Goal: Task Accomplishment & Management: Complete application form

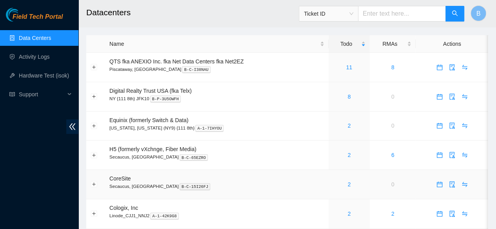
click at [348, 189] on div "2" at bounding box center [349, 184] width 33 height 9
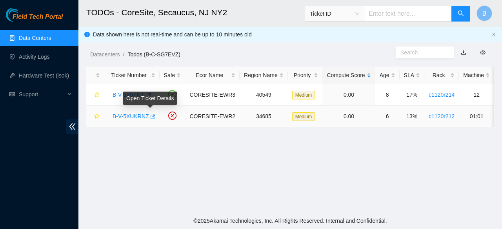
click at [152, 117] on icon "button" at bounding box center [151, 116] width 5 height 5
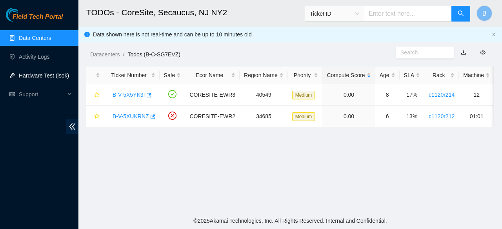
click at [39, 74] on link "Hardware Test (isok)" at bounding box center [44, 75] width 50 height 6
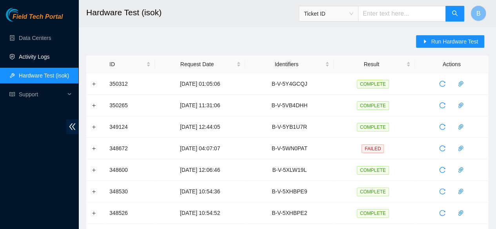
click at [45, 54] on link "Activity Logs" at bounding box center [34, 57] width 31 height 6
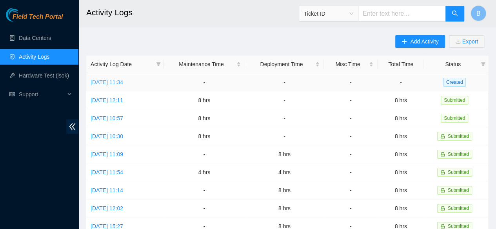
click at [110, 82] on link "Tue, 14 Oct 2025 11:34" at bounding box center [107, 82] width 33 height 6
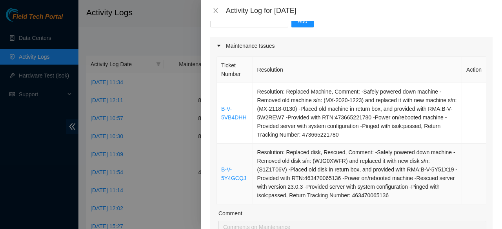
scroll to position [147, 0]
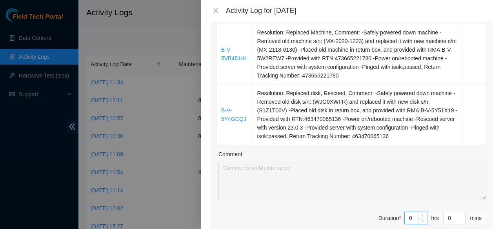
click at [408, 218] on input "0" at bounding box center [415, 218] width 22 height 12
type input "8"
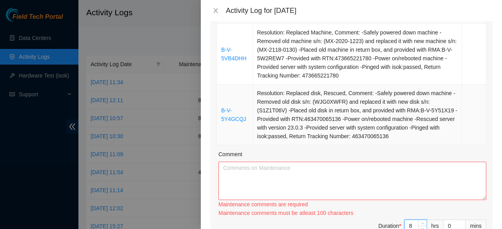
type input "8"
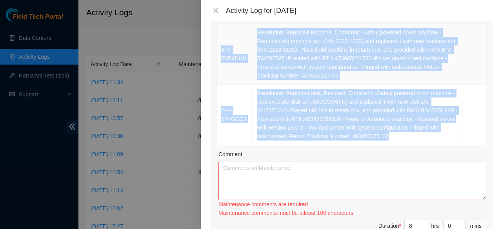
drag, startPoint x: 404, startPoint y: 137, endPoint x: 219, endPoint y: 49, distance: 204.2
click at [219, 49] on tbody "B-V-5VB4DHH Resolution: Replaced Machine, Comment: -Safely powered down machine…" at bounding box center [351, 84] width 269 height 121
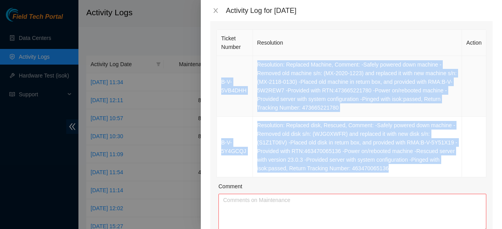
scroll to position [114, 0]
copy tbody "B-V-5VB4DHH Resolution: Replaced Machine, Comment: -Safely powered down machine…"
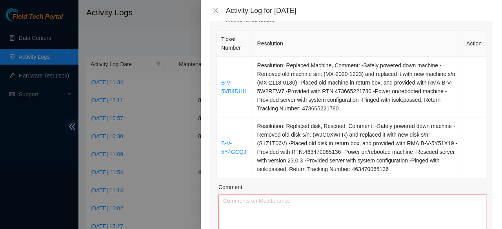
click at [253, 205] on textarea "Comment" at bounding box center [352, 214] width 268 height 38
paste textarea "B-V-5VB4DHH Resolution: Replaced Machine, Comment: -Safely powered down machine…"
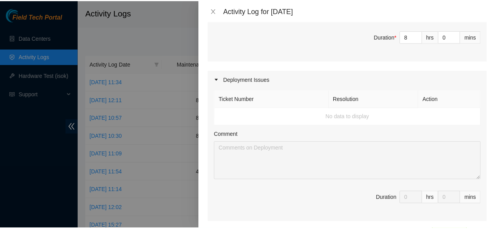
scroll to position [524, 0]
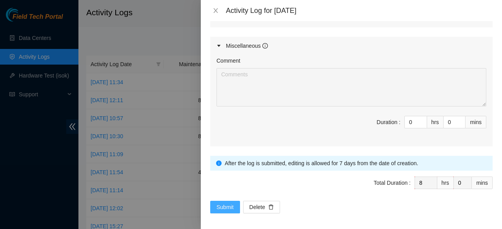
type textarea "B-V-5VB4DHH Resolution: Replaced Machine, Comment: -Safely powered down machine…"
click at [223, 203] on span "Submit" at bounding box center [224, 207] width 17 height 9
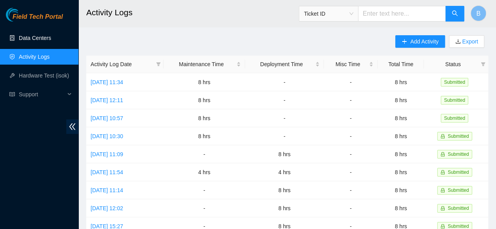
click at [34, 41] on link "Data Centers" at bounding box center [35, 38] width 32 height 6
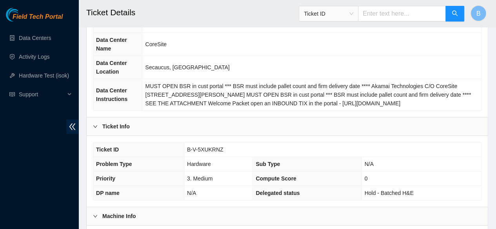
scroll to position [89, 0]
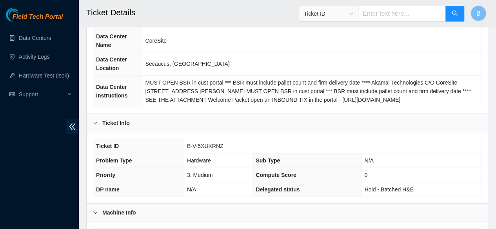
click at [212, 143] on span "B-V-5XUKRNZ" at bounding box center [205, 146] width 36 height 6
copy span "B-V-5XUKRNZ"
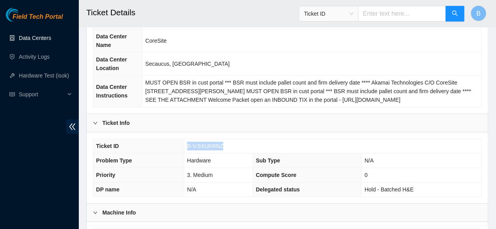
click at [20, 41] on link "Data Centers" at bounding box center [35, 38] width 32 height 6
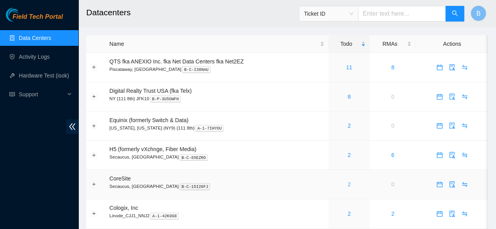
click at [348, 184] on link "2" at bounding box center [348, 184] width 3 height 6
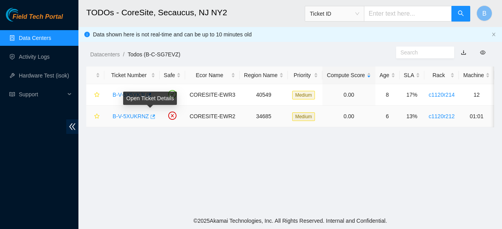
click at [152, 117] on icon "button" at bounding box center [152, 116] width 5 height 4
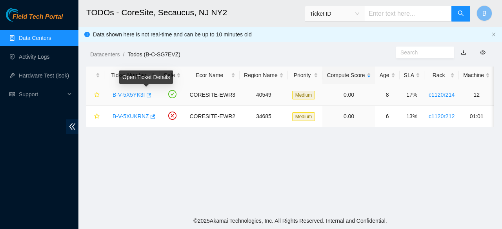
click at [147, 96] on icon "button" at bounding box center [147, 94] width 5 height 5
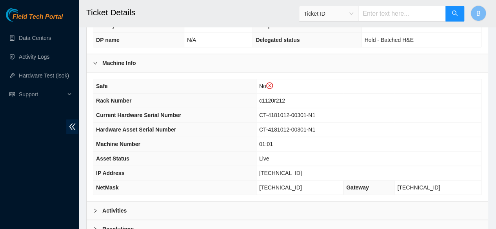
scroll to position [274, 0]
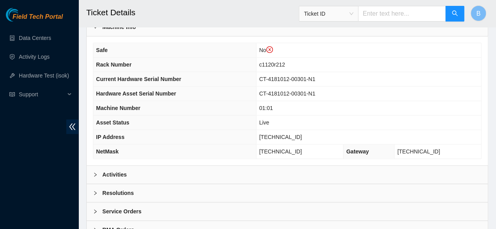
click at [128, 178] on div "Activities" at bounding box center [287, 175] width 401 height 18
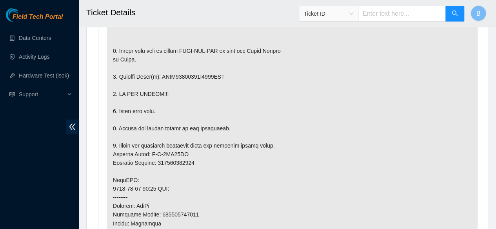
scroll to position [524, 0]
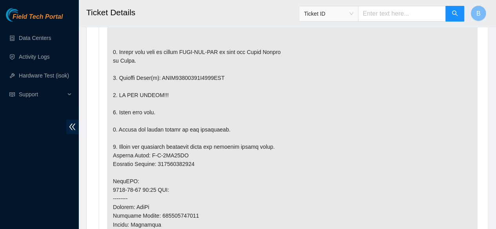
drag, startPoint x: 218, startPoint y: 177, endPoint x: 167, endPoint y: 32, distance: 154.2
click at [167, 32] on p at bounding box center [292, 177] width 370 height 443
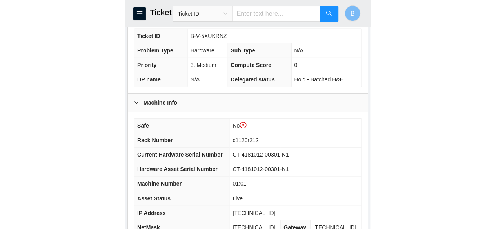
scroll to position [241, 0]
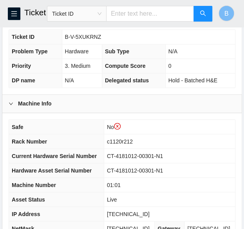
click at [88, 36] on span "B-V-5XUKRNZ" at bounding box center [83, 37] width 36 height 6
copy span "B-V-5XUKRNZ"
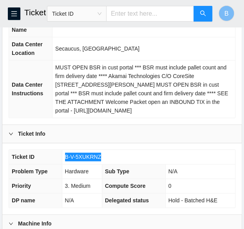
scroll to position [118, 0]
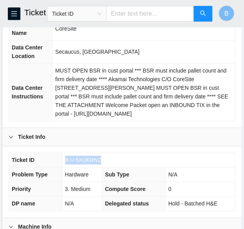
copy span "B-V-5XUKRNZ"
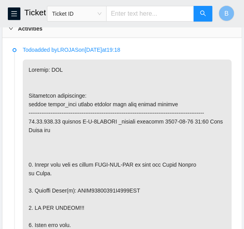
scroll to position [464, 0]
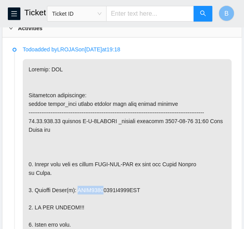
drag, startPoint x: 101, startPoint y: 193, endPoint x: 77, endPoint y: 196, distance: 23.7
copy p "WFKA4030"
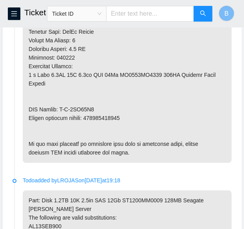
scroll to position [814, 0]
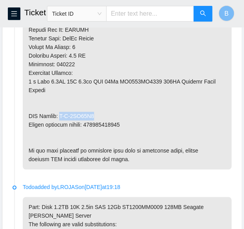
drag, startPoint x: 92, startPoint y: 112, endPoint x: 62, endPoint y: 112, distance: 30.2
copy p "B-V-5XY41J2"
drag, startPoint x: 125, startPoint y: 122, endPoint x: 89, endPoint y: 123, distance: 36.1
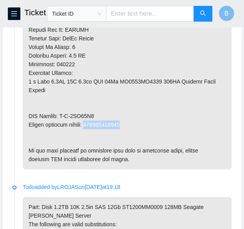
copy p "463470064276"
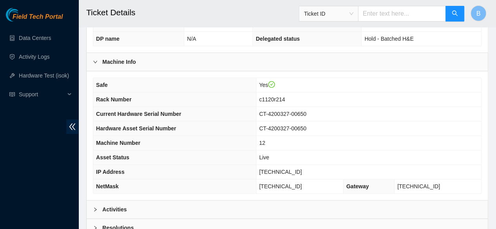
scroll to position [238, 0]
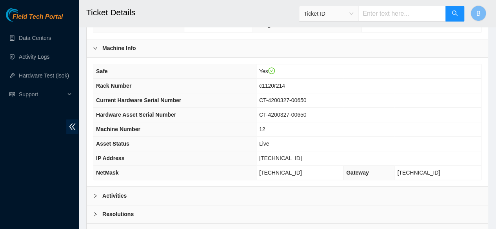
click at [120, 187] on div "Activities" at bounding box center [287, 196] width 401 height 18
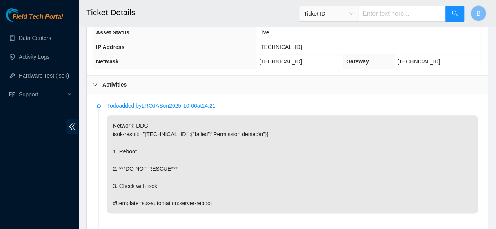
scroll to position [351, 0]
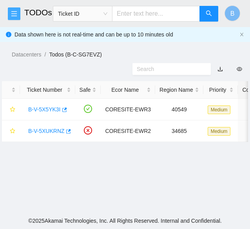
click at [13, 7] on button "button" at bounding box center [14, 13] width 13 height 13
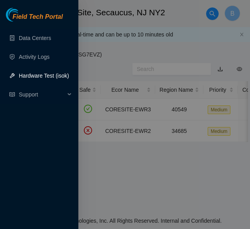
click at [42, 72] on link "Hardware Test (isok)" at bounding box center [44, 75] width 50 height 6
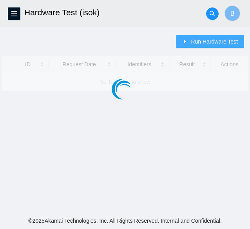
click at [211, 41] on span "Run Hardware Test" at bounding box center [214, 41] width 47 height 9
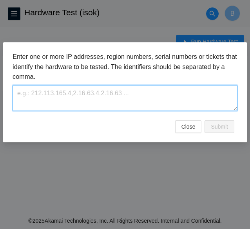
click at [64, 104] on textarea at bounding box center [125, 97] width 225 height 25
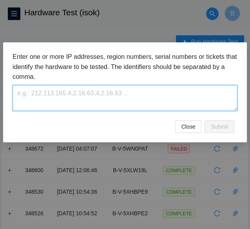
paste textarea "B-V-5XUKRNZ"
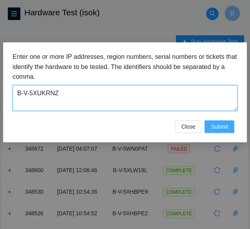
type textarea "B-V-5XUKRNZ"
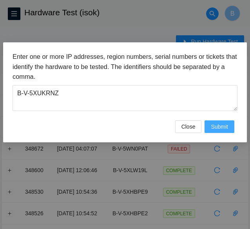
click at [227, 126] on span "Submit" at bounding box center [219, 126] width 17 height 9
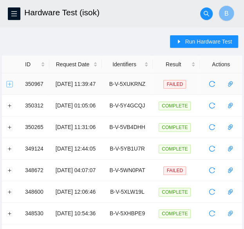
click at [8, 84] on button "Expand row" at bounding box center [10, 84] width 6 height 6
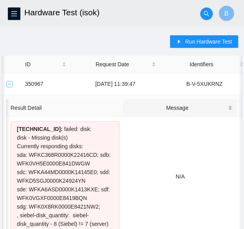
scroll to position [0, 160]
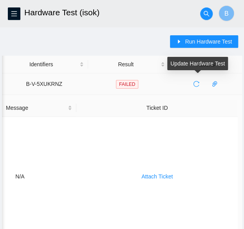
click at [196, 87] on icon "reload" at bounding box center [196, 84] width 6 height 6
click at [198, 84] on icon "reload" at bounding box center [196, 84] width 6 height 6
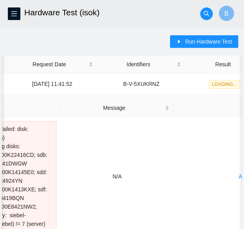
scroll to position [0, 0]
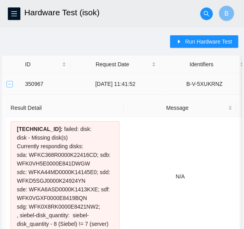
click at [10, 83] on button "Collapse row" at bounding box center [10, 84] width 6 height 6
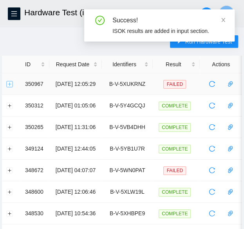
click at [11, 86] on button "Expand row" at bounding box center [10, 84] width 6 height 6
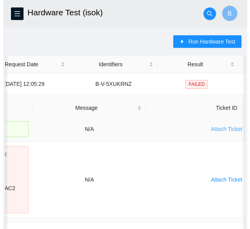
scroll to position [0, 124]
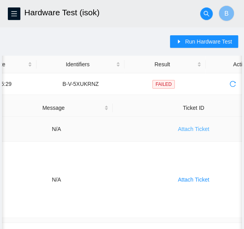
click at [198, 132] on span "Attach Ticket" at bounding box center [193, 129] width 31 height 9
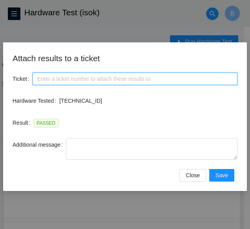
click at [50, 76] on input "Ticket" at bounding box center [135, 78] width 205 height 13
click at [76, 78] on input "Ticket" at bounding box center [135, 78] width 205 height 13
paste input "B-V-5XUKRNZ"
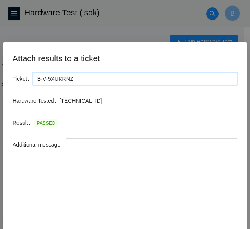
drag, startPoint x: 236, startPoint y: 158, endPoint x: 220, endPoint y: 248, distance: 91.1
click at [220, 228] on html "FTP Data Centers Activity Logs Hardware Test (isok) Support Hardware Test (isok…" at bounding box center [125, 114] width 250 height 229
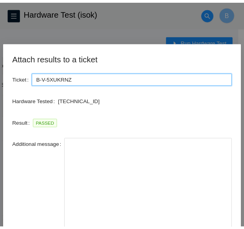
scroll to position [61, 0]
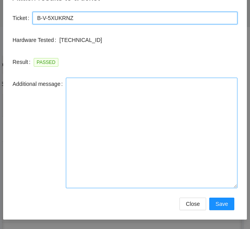
type input "B-V-5XUKRNZ"
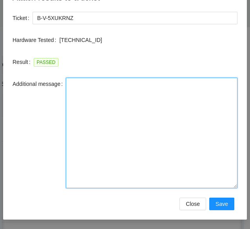
click at [111, 132] on textarea "Additional message" at bounding box center [152, 133] width 172 height 111
paste textarea "-Safely powered down machine -Removed old disk s/n: ( ) and replaced it with ne…"
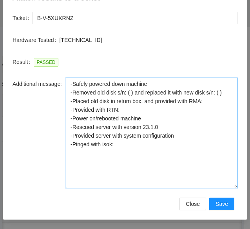
click at [128, 93] on textarea "-Safely powered down machine -Removed old disk s/n: ( ) and replaced it with ne…" at bounding box center [152, 133] width 172 height 111
click at [128, 92] on textarea "-Safely powered down machine -Removed old disk s/n: ( ) and replaced it with ne…" at bounding box center [152, 133] width 172 height 111
paste textarea "WFKA4030"
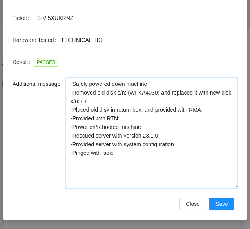
click at [81, 101] on textarea "-Safely powered down machine -Removed old disk s/n: (WFKA4030) and replaced it …" at bounding box center [152, 133] width 172 height 111
click at [213, 109] on textarea "-Safely powered down machine -Removed old disk s/n: (WFKA4030) and replaced it …" at bounding box center [152, 133] width 172 height 111
paste textarea "B-V-5XY41J2"
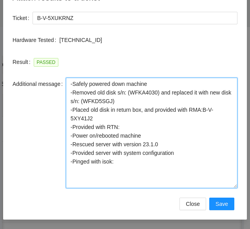
click at [133, 128] on textarea "-Safely powered down machine -Removed old disk s/n: (WFKA4030) and replaced it …" at bounding box center [152, 133] width 172 height 111
paste textarea "463470064276"
drag, startPoint x: 161, startPoint y: 145, endPoint x: 59, endPoint y: 145, distance: 102.7
click at [59, 145] on div "Additional message -Safely powered down machine -Removed old disk s/n: (WFKA403…" at bounding box center [125, 133] width 225 height 111
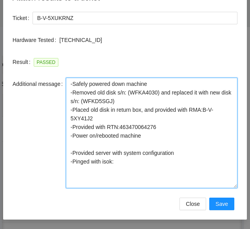
drag, startPoint x: 188, startPoint y: 152, endPoint x: 62, endPoint y: 150, distance: 126.6
click at [62, 150] on div "Additional message -Safely powered down machine -Removed old disk s/n: (WFKA403…" at bounding box center [125, 133] width 225 height 111
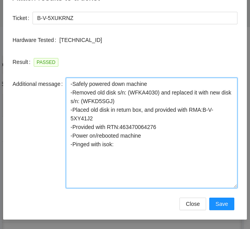
click at [120, 143] on textarea "-Safely powered down machine -Removed old disk s/n: (WFKA4030) and replaced it …" at bounding box center [152, 133] width 172 height 111
click at [120, 164] on textarea "-Safely powered down machine -Removed old disk s/n: (WFKA4030) and replaced it …" at bounding box center [152, 133] width 172 height 111
type textarea "-Safely powered down machine -Removed old disk s/n: (WFKA4030) and replaced it …"
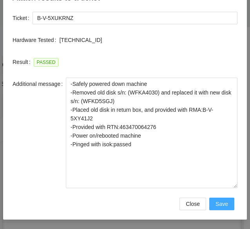
click at [219, 200] on span "Save" at bounding box center [222, 203] width 13 height 9
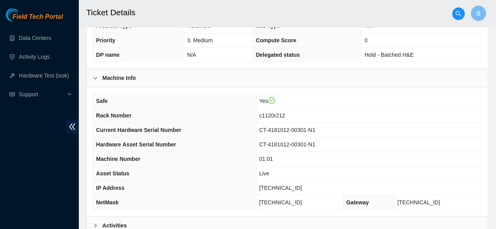
scroll to position [290, 0]
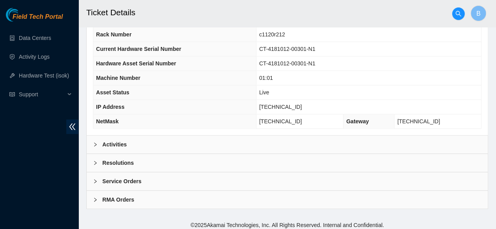
click at [90, 158] on div "Resolutions" at bounding box center [287, 163] width 401 height 18
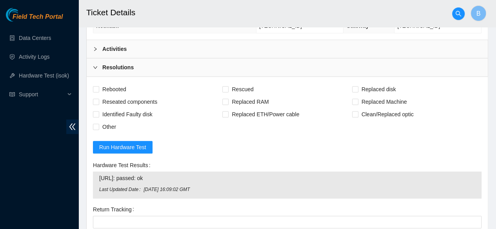
scroll to position [386, 0]
click at [97, 86] on input "Rebooted" at bounding box center [95, 88] width 5 height 5
checkbox input "true"
click at [223, 86] on input "Rescued" at bounding box center [224, 88] width 5 height 5
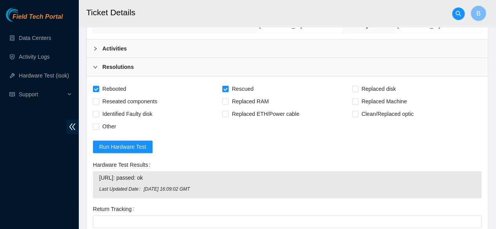
checkbox input "false"
click at [250, 86] on input "Replaced disk" at bounding box center [354, 88] width 5 height 5
checkbox input "true"
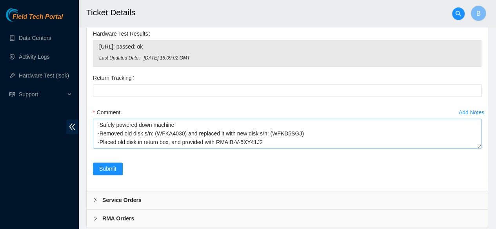
scroll to position [26, 0]
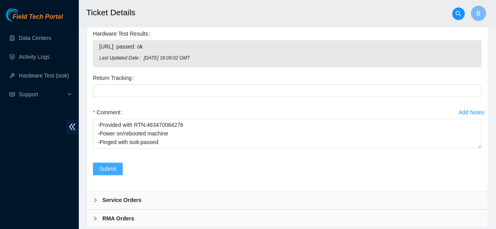
click at [110, 165] on span "Submit" at bounding box center [107, 169] width 17 height 9
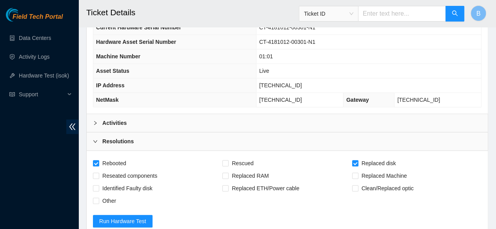
scroll to position [0, 0]
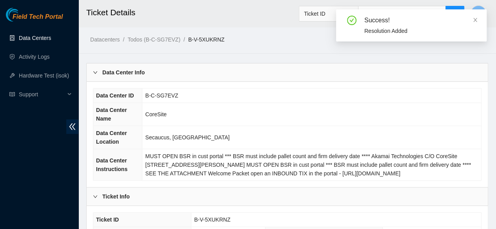
click at [29, 36] on link "Data Centers" at bounding box center [35, 38] width 32 height 6
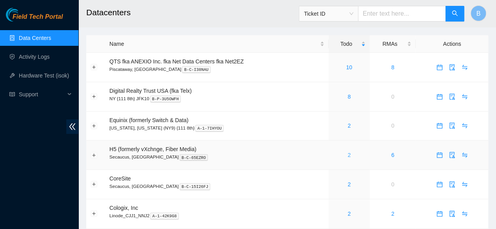
click at [250, 156] on link "2" at bounding box center [348, 155] width 3 height 6
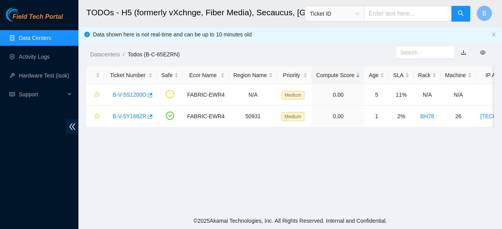
click at [29, 36] on link "Data Centers" at bounding box center [35, 38] width 32 height 6
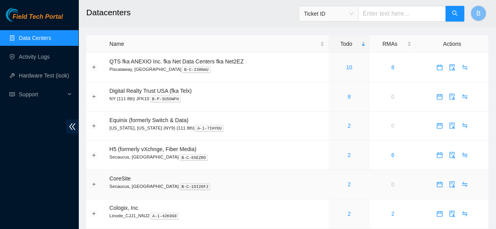
scroll to position [10, 0]
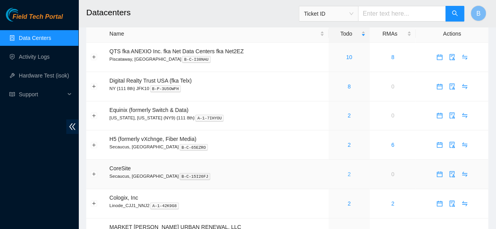
click at [250, 176] on link "2" at bounding box center [348, 174] width 3 height 6
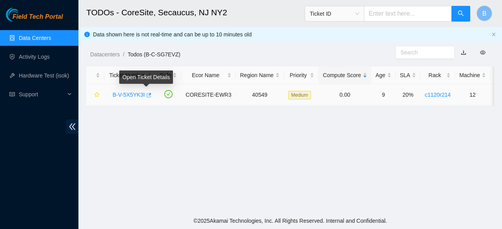
click at [145, 94] on icon "button" at bounding box center [147, 94] width 5 height 5
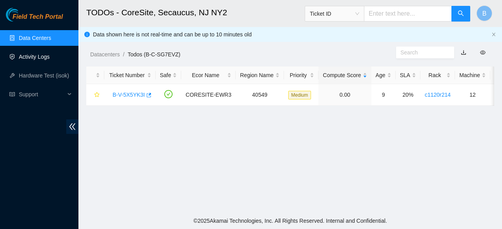
click at [48, 60] on link "Activity Logs" at bounding box center [34, 57] width 31 height 6
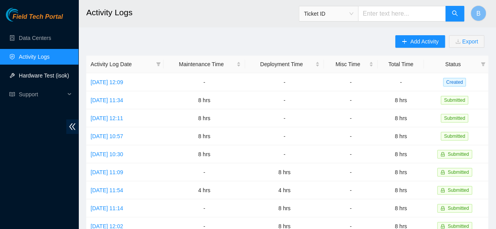
click at [54, 78] on link "Hardware Test (isok)" at bounding box center [44, 75] width 50 height 6
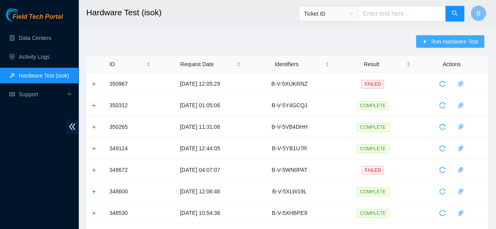
click at [250, 41] on span "Run Hardware Test" at bounding box center [454, 41] width 47 height 9
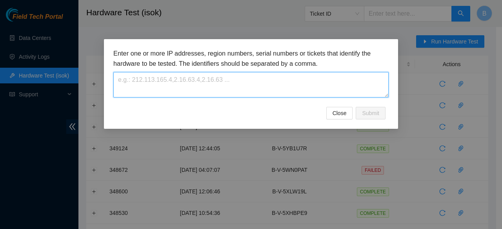
click at [209, 90] on textarea at bounding box center [250, 84] width 275 height 25
paste textarea "B-V-5X5YK3I"
type textarea "B-V-5X5YK3I"
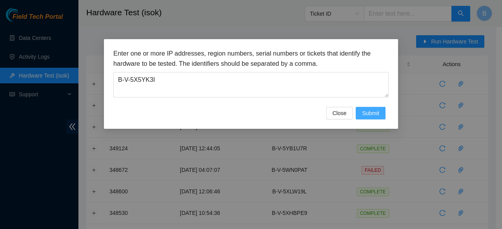
click at [250, 116] on span "Submit" at bounding box center [370, 113] width 17 height 9
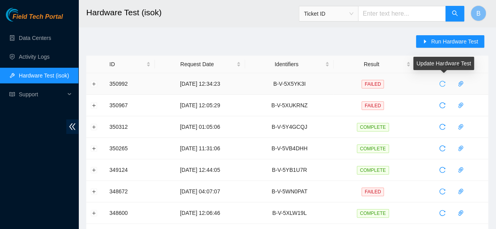
click at [250, 82] on icon "reload" at bounding box center [442, 84] width 6 height 6
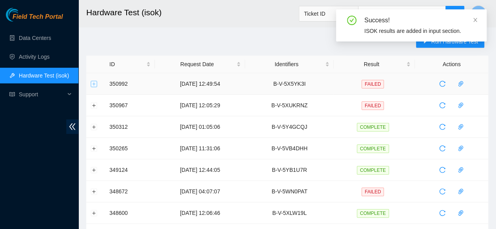
click at [92, 83] on button "Expand row" at bounding box center [94, 84] width 6 height 6
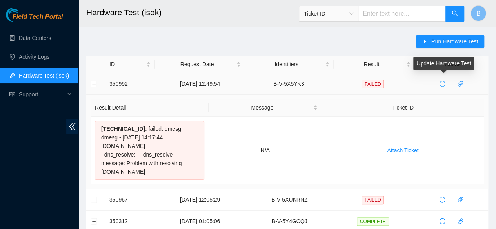
click at [250, 87] on icon "reload" at bounding box center [442, 84] width 6 height 6
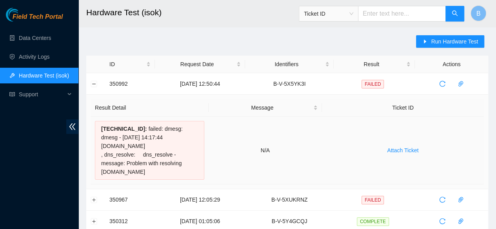
drag, startPoint x: 151, startPoint y: 171, endPoint x: 101, endPoint y: 129, distance: 65.1
click at [101, 129] on div "23.217.108.143 : failed: dmesg: dmesg - Jun 04 14:17:44 a23-217-108-143.deploy.…" at bounding box center [149, 150] width 109 height 59
copy div "23.217.108.143 : failed: dmesg: dmesg - Jun 04 14:17:44 a23-217-108-143.deploy.…"
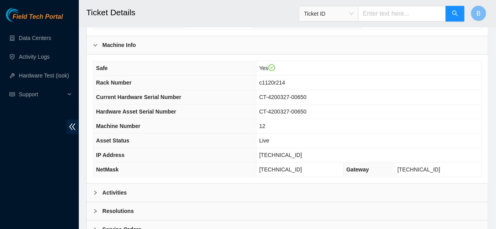
scroll to position [243, 0]
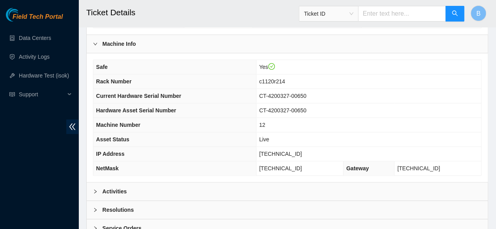
click at [105, 189] on b "Activities" at bounding box center [114, 191] width 24 height 9
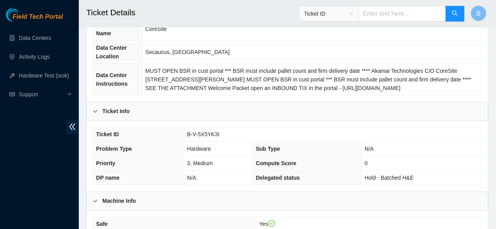
scroll to position [85, 0]
click at [199, 132] on span "B-V-5X5YK3I" at bounding box center [203, 135] width 33 height 6
copy span "B-V-5X5YK3I"
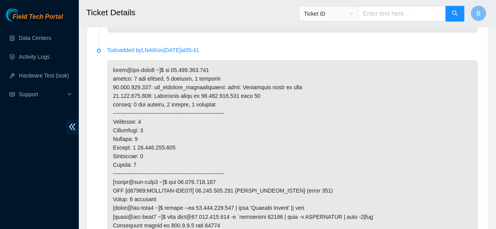
scroll to position [665, 0]
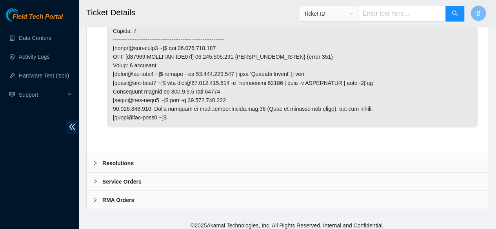
click at [103, 159] on b "Resolutions" at bounding box center [117, 163] width 31 height 9
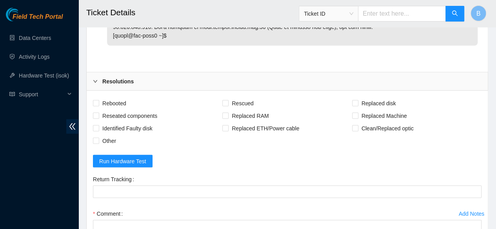
scroll to position [755, 0]
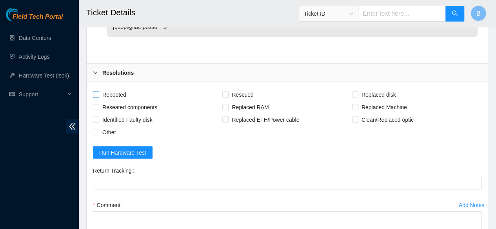
click at [95, 92] on input "Rebooted" at bounding box center [95, 94] width 5 height 5
checkbox input "true"
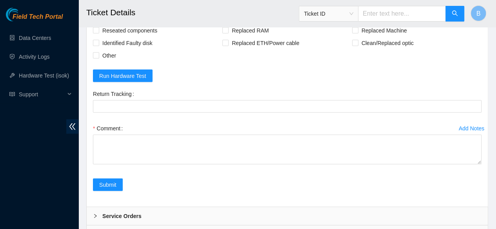
scroll to position [832, 0]
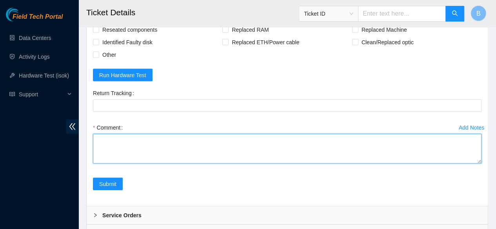
click at [114, 148] on textarea "Comment" at bounding box center [287, 149] width 388 height 30
paste textarea "[TECHNICAL_ID] : failed: dmesg: dmesg - [DATE] 14:17:44 [DOMAIN_NAME] , dns_res…"
paste textarea "-Safely powered down machine -Removed old disk s/n: ( ) and replaced it with ne…"
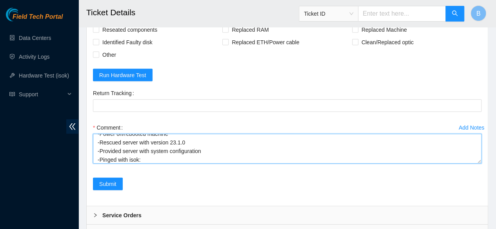
scroll to position [0, 0]
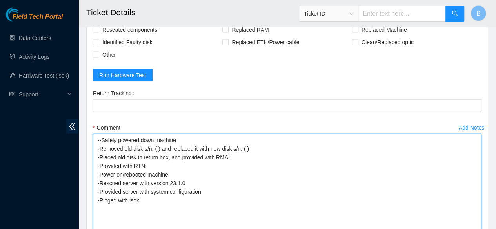
drag, startPoint x: 478, startPoint y: 158, endPoint x: 487, endPoint y: 248, distance: 90.1
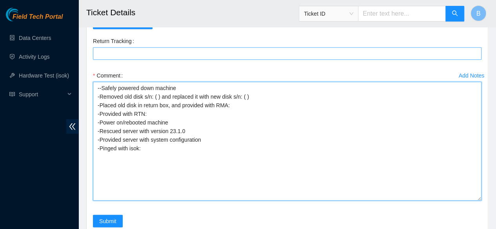
scroll to position [885, 0]
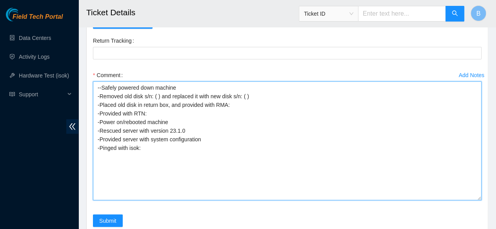
click at [99, 82] on textarea "--Safely powered down machine -Removed old disk s/n: ( ) and replaced it with n…" at bounding box center [287, 141] width 388 height 119
drag, startPoint x: 256, startPoint y: 96, endPoint x: 92, endPoint y: 95, distance: 163.8
click at [92, 95] on div "Add Notes Comment -Safely powered down machine -Removed old disk s/n: ( ) and r…" at bounding box center [287, 142] width 395 height 146
drag, startPoint x: 153, startPoint y: 110, endPoint x: 85, endPoint y: 99, distance: 68.4
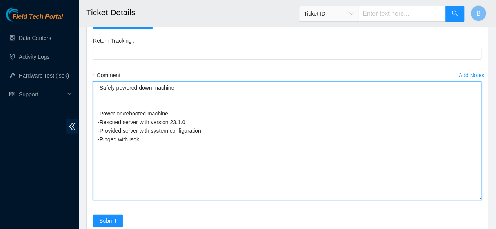
drag, startPoint x: 190, startPoint y: 120, endPoint x: 100, endPoint y: 116, distance: 90.6
click at [100, 116] on textarea "-Safely powered down machine -Power on/rebooted machine -Rescued server with ve…" at bounding box center [287, 141] width 388 height 119
drag, startPoint x: 221, startPoint y: 127, endPoint x: 85, endPoint y: 127, distance: 135.2
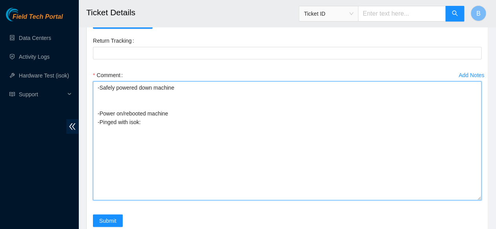
click at [111, 93] on textarea "-Safely powered down machine -Power on/rebooted machine -Pinged with isok:" at bounding box center [287, 141] width 388 height 119
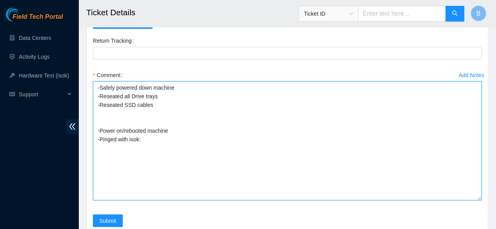
click at [103, 117] on textarea "-Safely powered down machine -Reseated all Drive trays -Reseated SSD cables -Po…" at bounding box center [287, 141] width 388 height 119
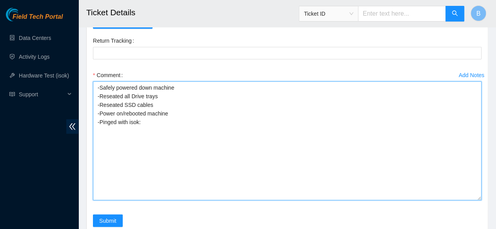
click at [171, 109] on textarea "-Safely powered down machine -Reseated all Drive trays -Reseated SSD cables -Po…" at bounding box center [287, 141] width 388 height 119
click at [168, 112] on textarea "-Safely powered down machine -Reseated all Drive trays -Reseated SSD cables -Po…" at bounding box center [287, 141] width 388 height 119
click at [167, 115] on textarea "-Safely powered down machine -Reseated all Drive trays -Reseated SSD cables -Po…" at bounding box center [287, 141] width 388 height 119
click at [174, 112] on textarea "-Safely powered down machine -Reseated all Drive trays -Reseated SSD cables -Po…" at bounding box center [287, 141] width 388 height 119
click at [179, 127] on textarea "-Safely powered down machine -Reseated all Drive trays -Reseated SSD cables -Po…" at bounding box center [287, 141] width 388 height 119
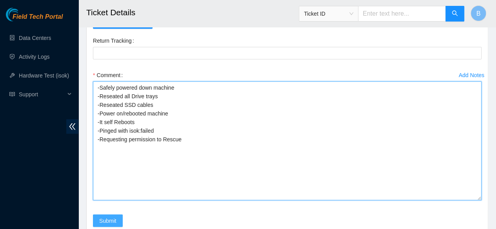
type textarea "-Safely powered down machine -Reseated all Drive trays -Reseated SSD cables -Po…"
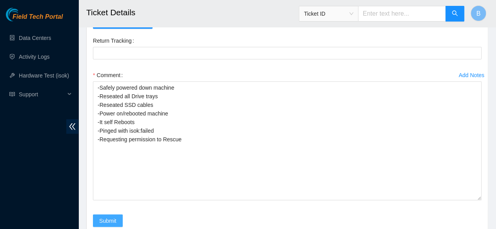
click at [109, 217] on span "Submit" at bounding box center [107, 221] width 17 height 9
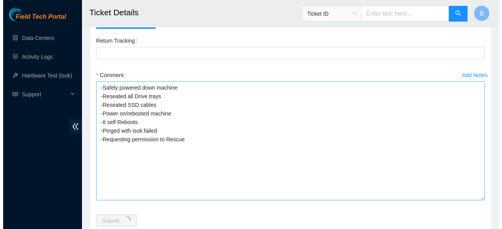
scroll to position [0, 0]
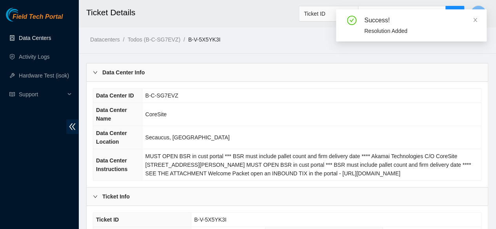
click at [40, 37] on link "Data Centers" at bounding box center [35, 38] width 32 height 6
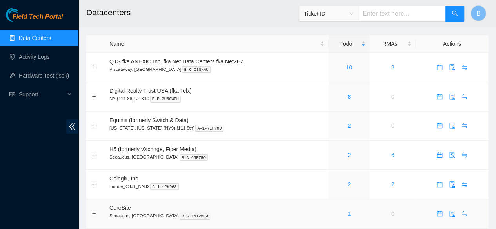
click at [348, 214] on link "1" at bounding box center [348, 214] width 3 height 6
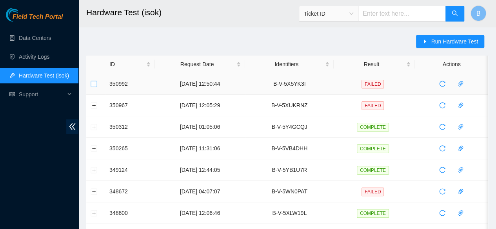
click at [91, 85] on button "Expand row" at bounding box center [94, 84] width 6 height 6
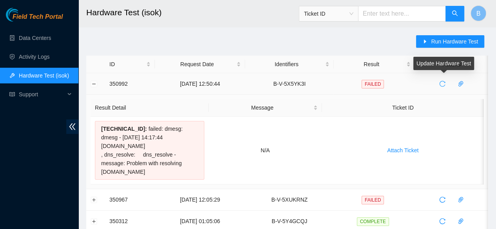
click at [442, 85] on icon "reload" at bounding box center [442, 84] width 6 height 6
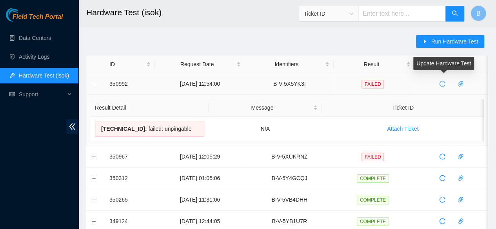
click at [448, 85] on span "reload" at bounding box center [442, 84] width 12 height 6
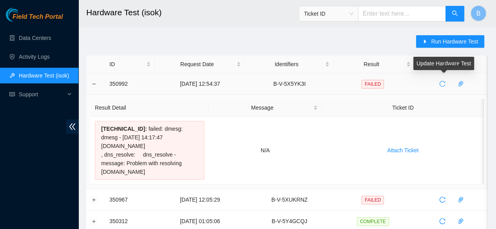
click at [442, 83] on icon "reload" at bounding box center [442, 84] width 6 height 6
click at [440, 87] on button "button" at bounding box center [442, 84] width 13 height 13
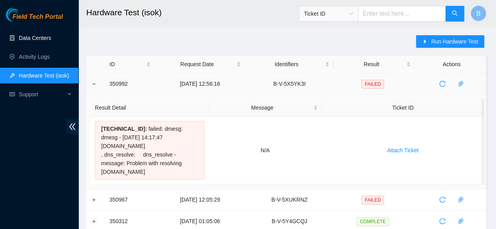
click at [25, 36] on link "Data Centers" at bounding box center [35, 38] width 32 height 6
